Goal: Navigation & Orientation: Find specific page/section

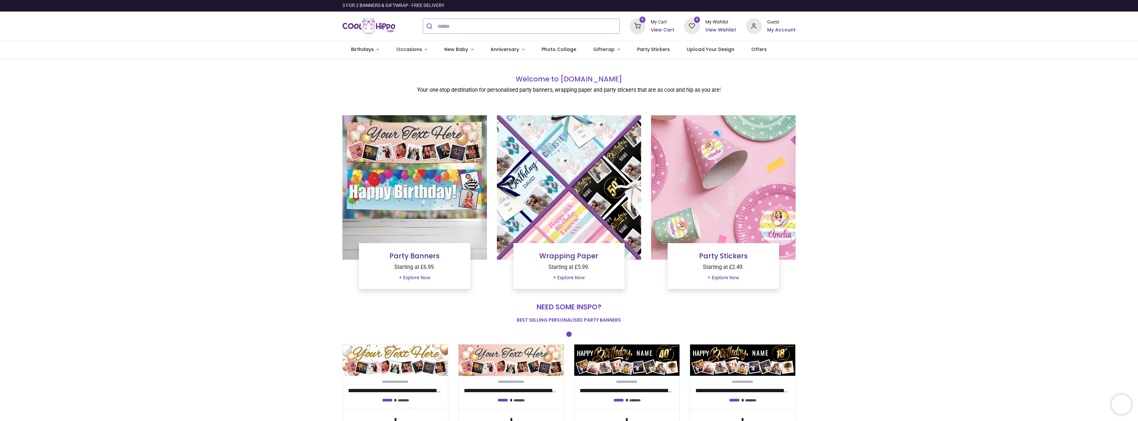
click at [562, 52] on span "Photo Collage" at bounding box center [559, 49] width 35 height 7
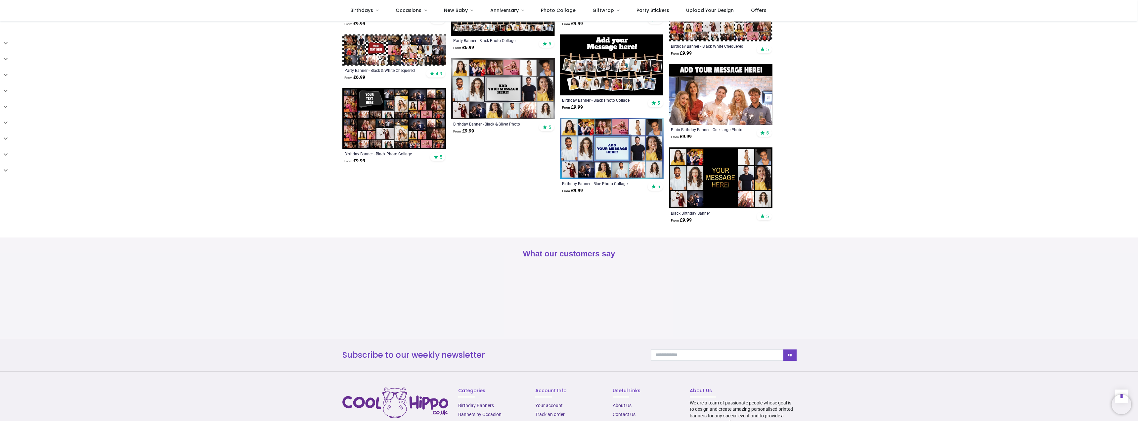
scroll to position [629, 0]
